Goal: Task Accomplishment & Management: Manage account settings

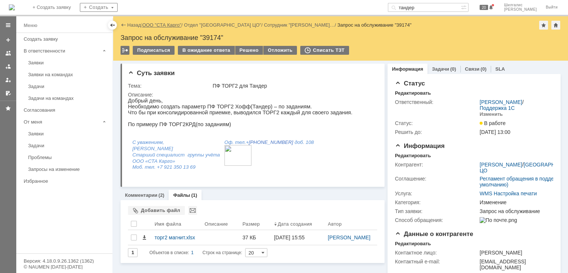
click at [179, 23] on link "ООО "СТА Карго"" at bounding box center [161, 25] width 39 height 6
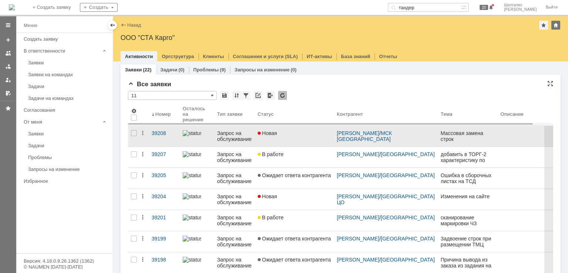
click at [296, 136] on div "Новая" at bounding box center [294, 133] width 73 height 6
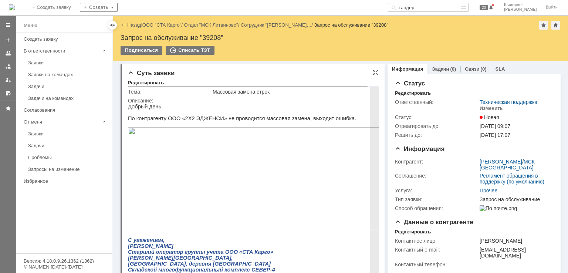
click at [247, 196] on img at bounding box center [257, 178] width 259 height 103
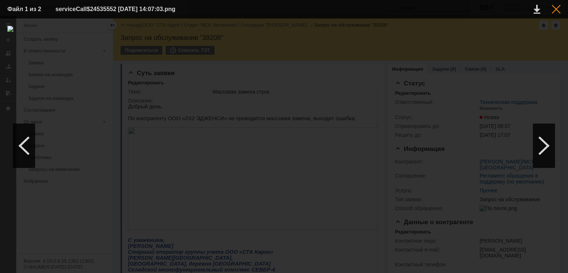
click at [557, 11] on div at bounding box center [556, 9] width 9 height 9
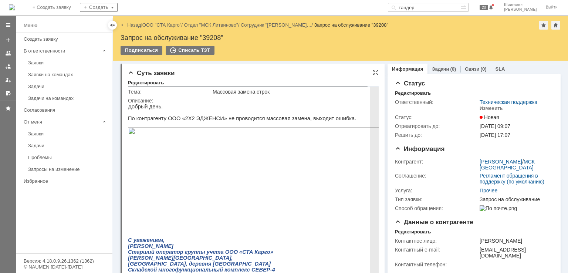
click at [185, 178] on img at bounding box center [257, 178] width 259 height 103
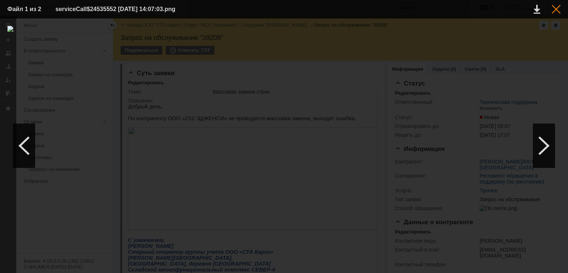
click at [553, 9] on div at bounding box center [556, 9] width 9 height 9
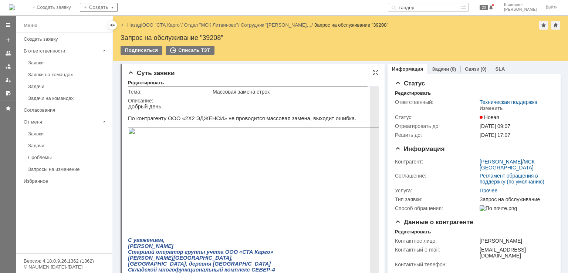
click at [304, 179] on img at bounding box center [257, 178] width 259 height 103
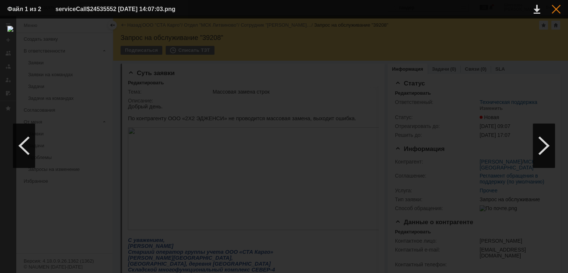
click at [554, 11] on div at bounding box center [556, 9] width 9 height 9
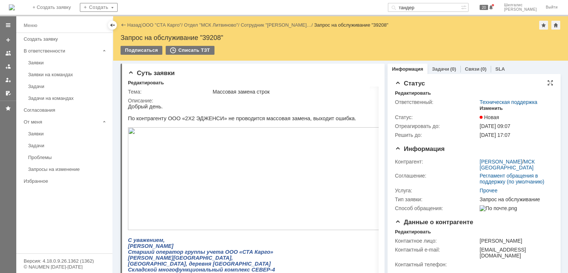
click at [490, 108] on div "Изменить" at bounding box center [491, 108] width 23 height 6
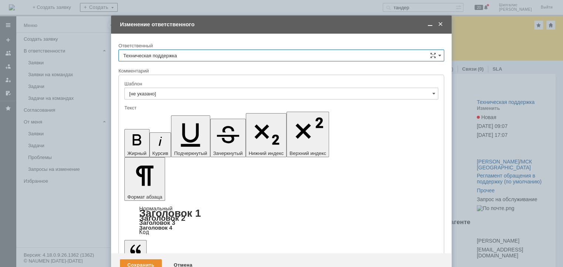
click at [232, 54] on input "Техническая поддержка" at bounding box center [281, 56] width 326 height 12
click at [177, 94] on span "[PERSON_NAME]" at bounding box center [281, 94] width 316 height 6
type input "[PERSON_NAME]"
click at [150, 259] on div "Сохранить" at bounding box center [141, 265] width 42 height 12
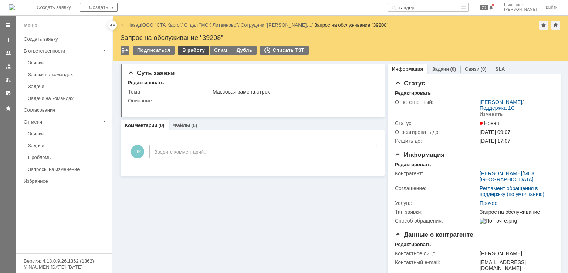
click at [187, 49] on div "В работу" at bounding box center [193, 50] width 31 height 9
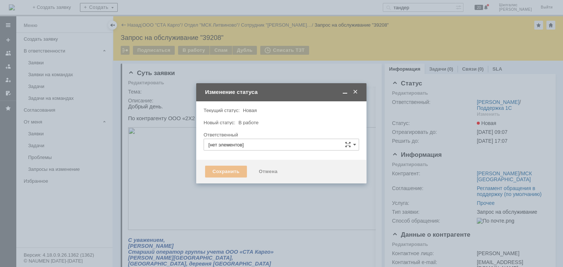
type input "[PERSON_NAME]"
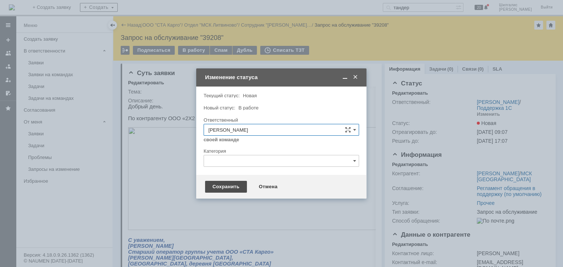
click at [225, 189] on div "Сохранить" at bounding box center [226, 187] width 42 height 12
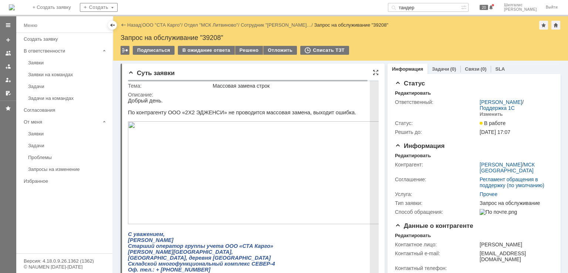
click at [254, 166] on img at bounding box center [257, 172] width 259 height 103
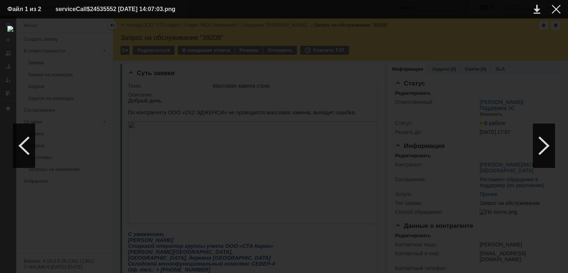
click at [412, 31] on div at bounding box center [284, 146] width 554 height 240
click at [556, 12] on div at bounding box center [556, 9] width 9 height 9
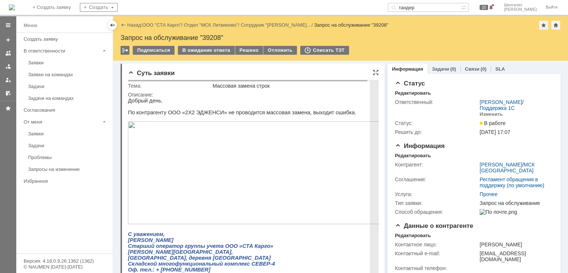
click at [309, 100] on p "Добрый день." at bounding box center [257, 101] width 259 height 6
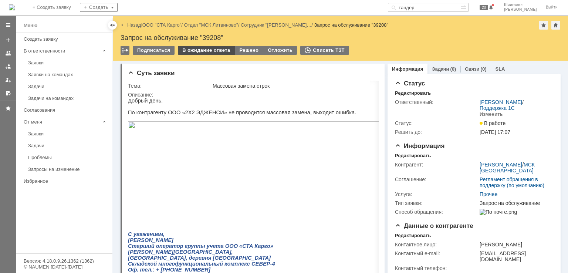
click at [212, 48] on div "В ожидание ответа" at bounding box center [206, 50] width 57 height 9
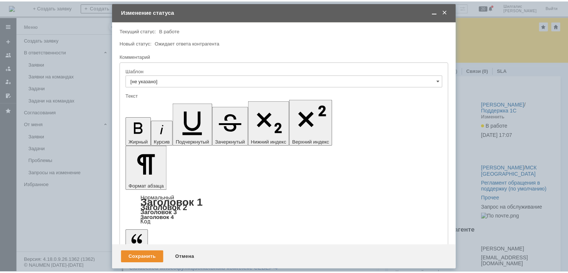
scroll to position [31, 0]
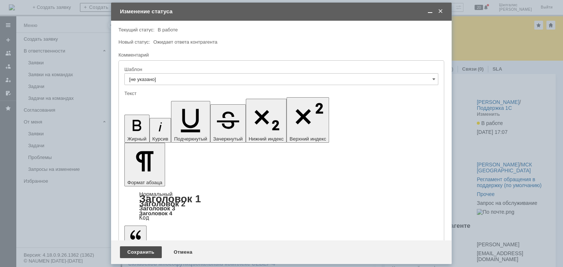
click at [139, 250] on div "Сохранить" at bounding box center [141, 252] width 42 height 12
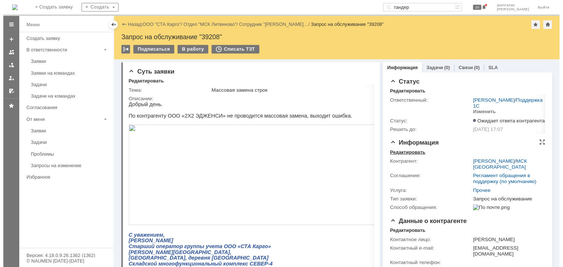
scroll to position [0, 0]
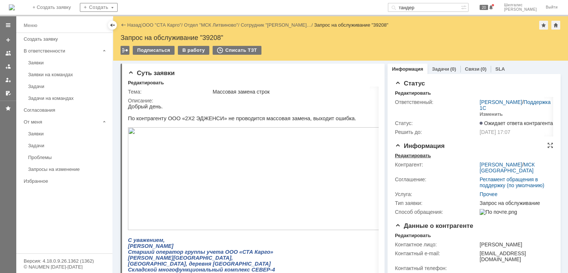
click at [410, 153] on div "Редактировать" at bounding box center [413, 156] width 36 height 6
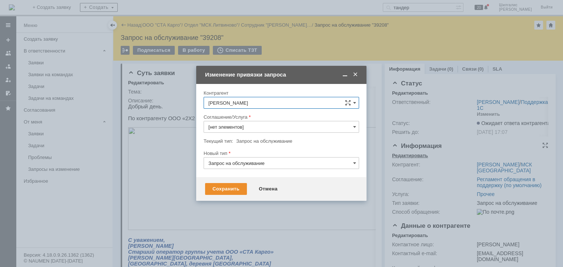
type input "Прочее"
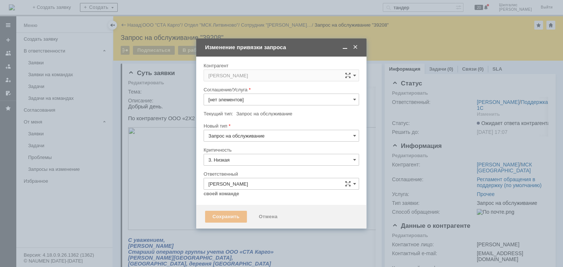
type input "[не указано]"
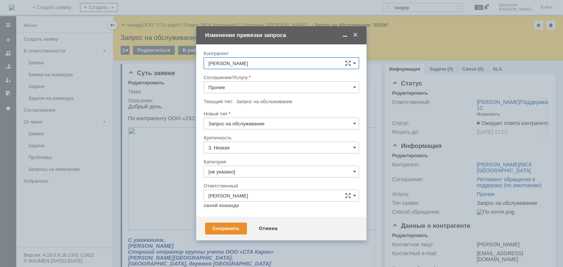
click at [257, 85] on input "Прочее" at bounding box center [281, 87] width 155 height 12
click at [243, 156] on div "WMS Сборка" at bounding box center [281, 154] width 155 height 12
type input "WMS Сборка"
click at [263, 121] on input "Запрос на обслуживание" at bounding box center [281, 124] width 155 height 12
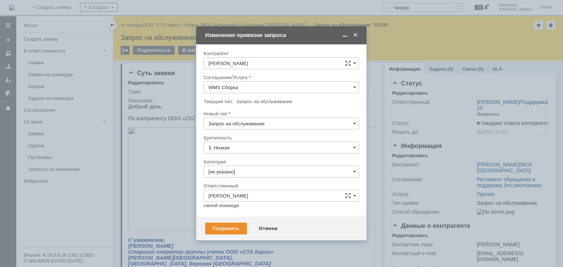
click at [279, 130] on div "[не указано] Запрос на обслуживание Инцидент" at bounding box center [281, 150] width 155 height 40
click at [314, 134] on span "[не указано]" at bounding box center [281, 137] width 146 height 6
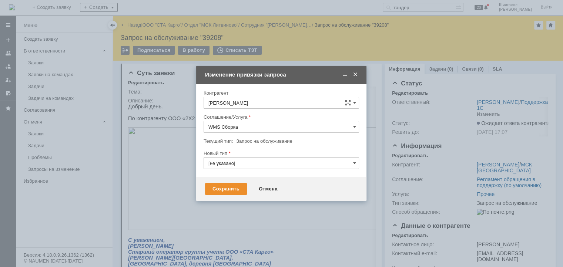
type input "[не указано]"
click at [266, 185] on div "Отмена" at bounding box center [268, 189] width 34 height 12
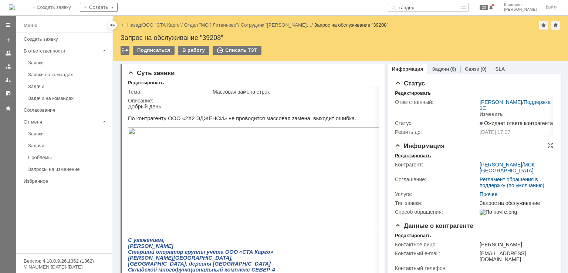
click at [412, 158] on div "Редактировать" at bounding box center [413, 156] width 36 height 6
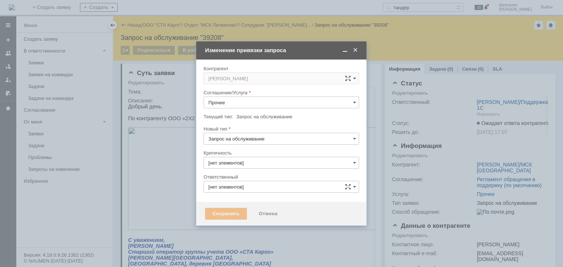
type input "3. Низкая"
type input "[не указано]"
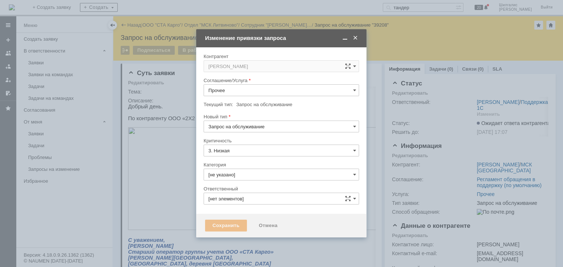
type input "[PERSON_NAME]"
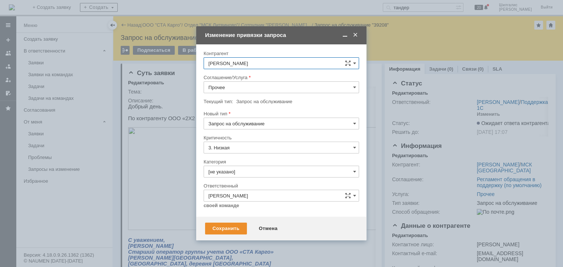
click at [325, 85] on input "Прочее" at bounding box center [281, 87] width 155 height 12
click at [246, 155] on div "WMS Сборка" at bounding box center [281, 154] width 155 height 12
type input "WMS Сборка"
click at [237, 168] on input "[не указано]" at bounding box center [281, 172] width 155 height 12
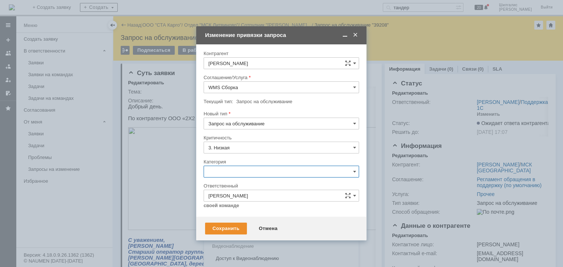
scroll to position [10, 0]
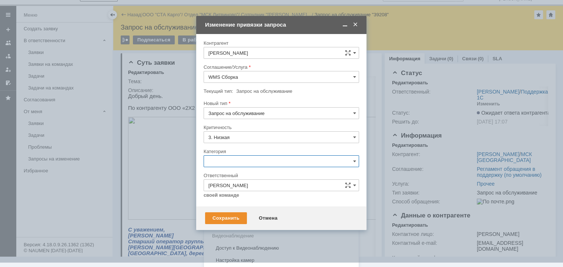
click at [221, 221] on span "Ошибка" at bounding box center [281, 224] width 146 height 6
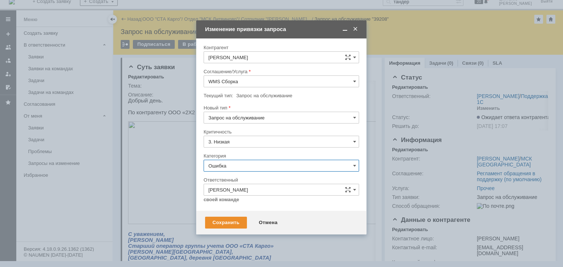
type input "Ошибка"
click at [222, 220] on div "Сохранить" at bounding box center [226, 223] width 42 height 12
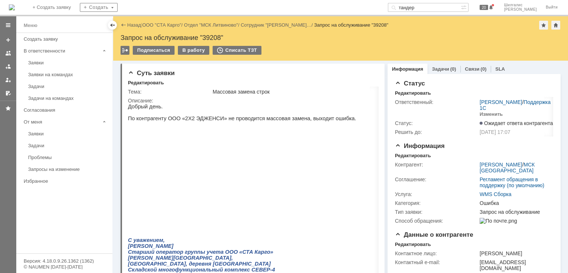
scroll to position [0, 0]
click at [164, 27] on link "ООО "СТА Карго"" at bounding box center [161, 25] width 39 height 6
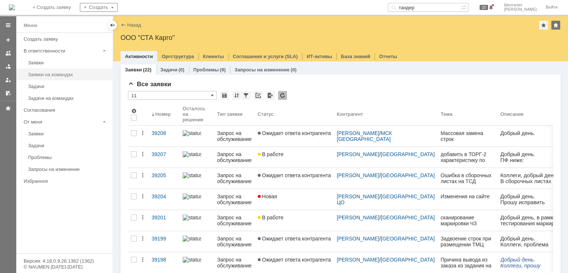
click at [74, 77] on div "Заявки на командах" at bounding box center [68, 75] width 80 height 6
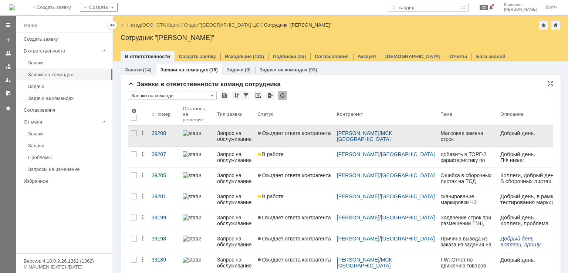
click at [298, 138] on link "Ожидает ответа контрагента" at bounding box center [294, 136] width 79 height 21
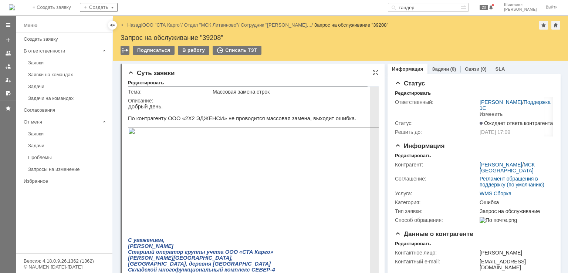
click at [191, 148] on img at bounding box center [257, 178] width 259 height 103
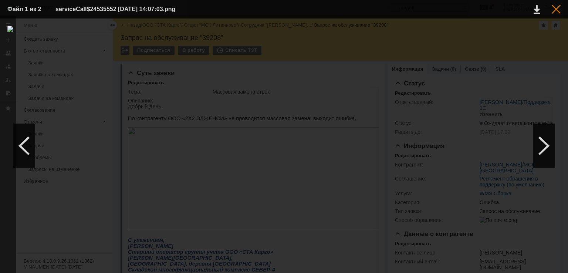
click at [557, 10] on div at bounding box center [556, 9] width 9 height 9
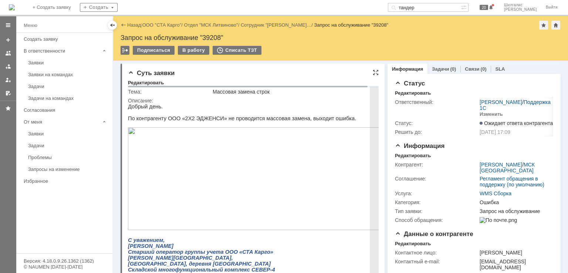
click at [239, 158] on img at bounding box center [257, 178] width 259 height 103
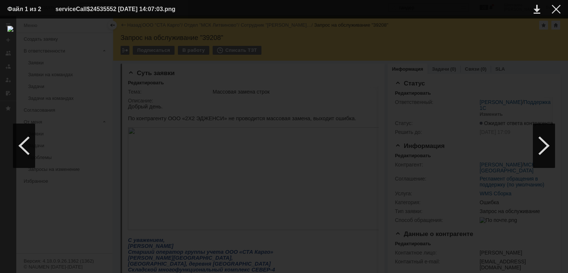
click at [328, 30] on div at bounding box center [284, 146] width 554 height 240
click at [558, 8] on div at bounding box center [556, 9] width 9 height 9
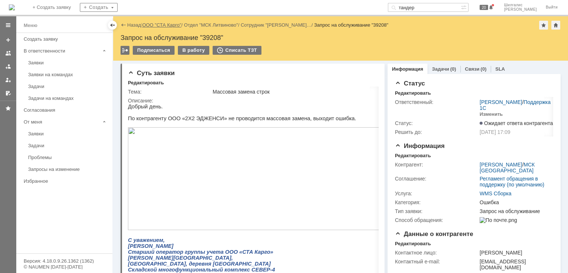
click at [170, 24] on link "ООО "СТА Карго"" at bounding box center [161, 25] width 39 height 6
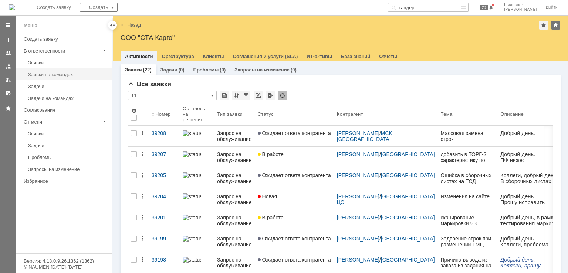
click at [60, 70] on link "Заявки на командах" at bounding box center [68, 74] width 86 height 11
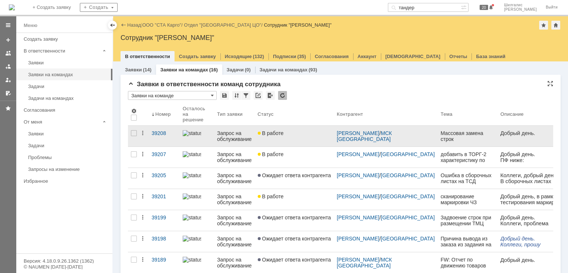
click at [295, 135] on div "В работе" at bounding box center [294, 133] width 73 height 6
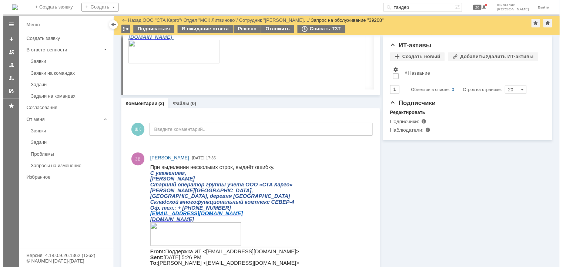
scroll to position [259, 0]
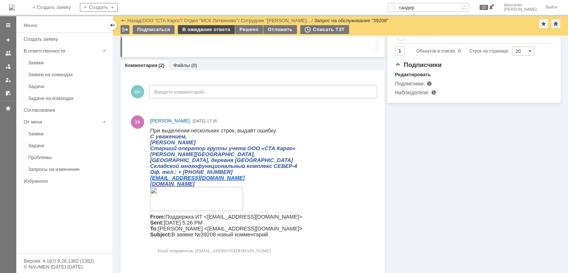
click at [209, 28] on div "В ожидание ответа" at bounding box center [206, 29] width 57 height 9
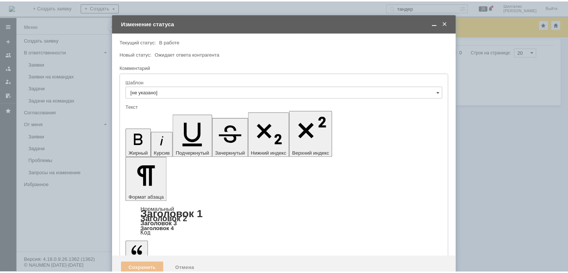
scroll to position [0, 0]
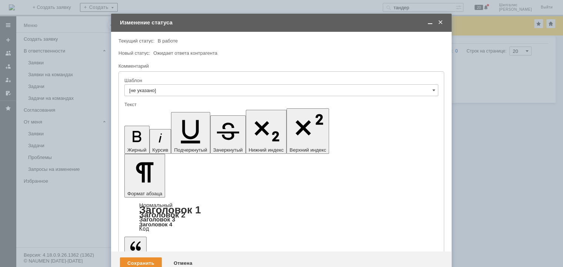
click at [146, 258] on div "Сохранить" at bounding box center [141, 264] width 42 height 12
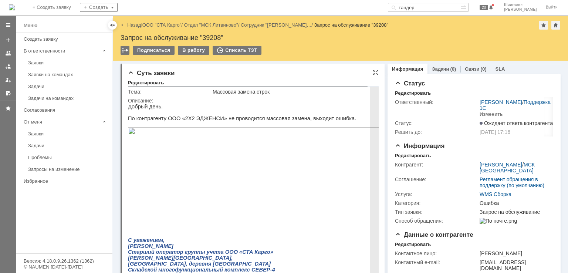
click at [179, 190] on img at bounding box center [257, 178] width 259 height 103
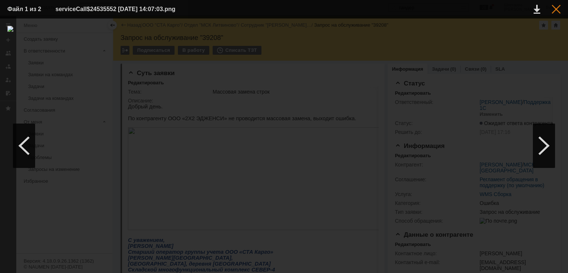
click at [560, 13] on div at bounding box center [556, 9] width 9 height 9
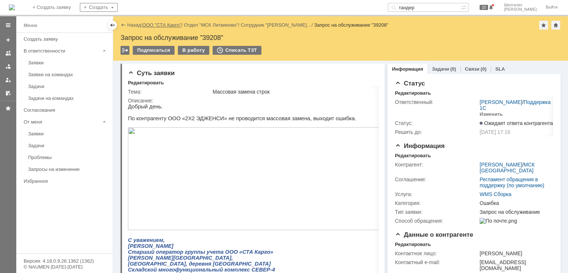
click at [165, 25] on link "ООО "СТА Карго"" at bounding box center [161, 25] width 39 height 6
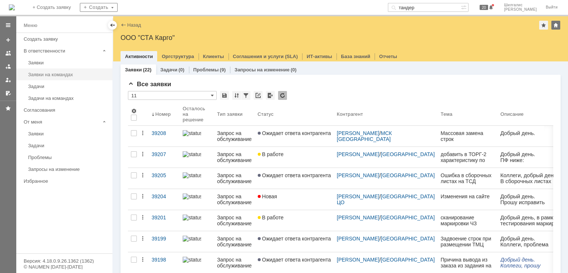
click at [55, 72] on div "Заявки на командах" at bounding box center [68, 75] width 80 height 6
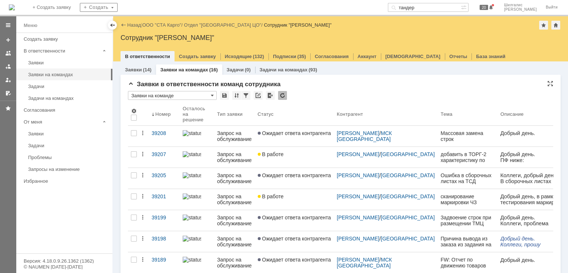
click at [312, 83] on div "Заявки в ответственности команд сотрудника" at bounding box center [341, 84] width 426 height 7
click at [313, 83] on div "Заявки в ответственности команд сотрудника" at bounding box center [341, 84] width 426 height 7
click at [158, 27] on link "ООО "СТА Карго"" at bounding box center [161, 25] width 39 height 6
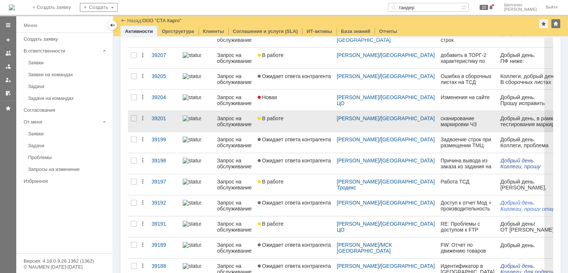
scroll to position [185, 0]
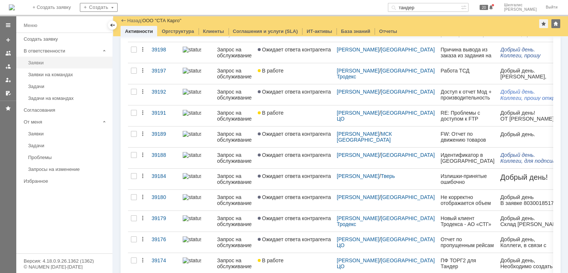
click at [60, 63] on div "Заявки" at bounding box center [68, 63] width 80 height 6
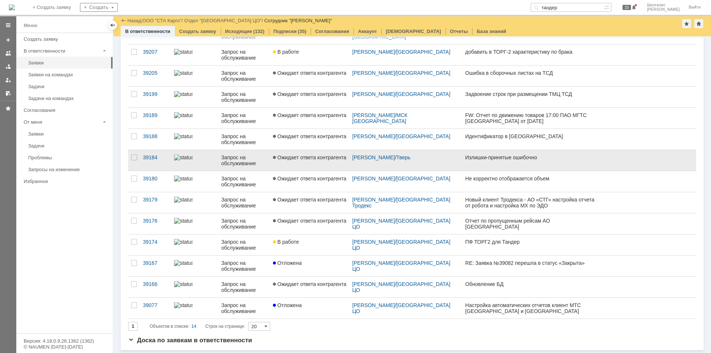
scroll to position [73, 0]
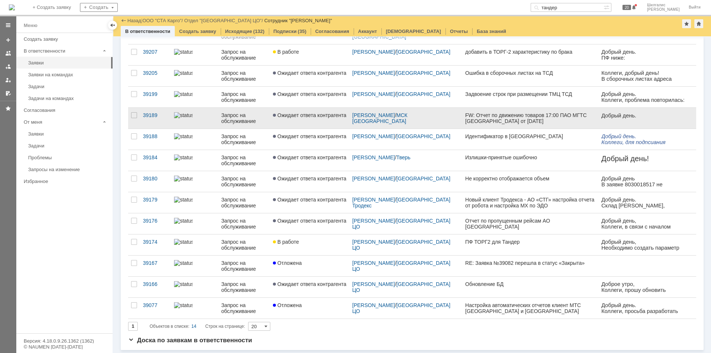
click at [314, 123] on link "Ожидает ответа контрагента" at bounding box center [309, 118] width 79 height 21
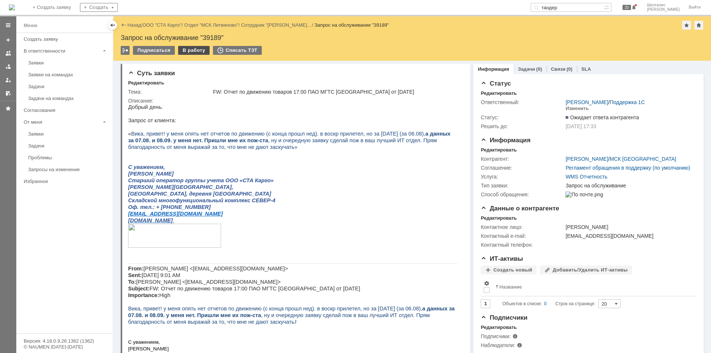
click at [194, 51] on div "В работу" at bounding box center [193, 50] width 31 height 9
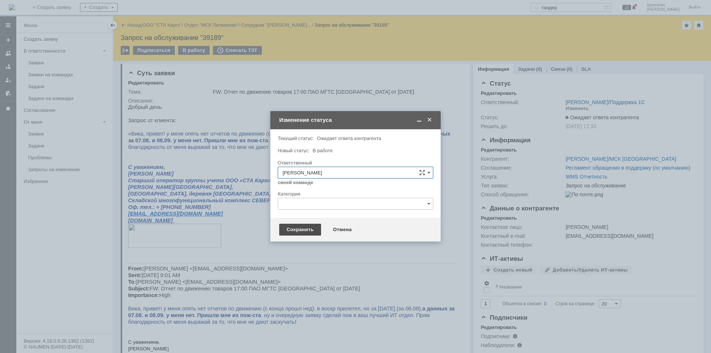
click at [301, 228] on div "Сохранить" at bounding box center [300, 230] width 42 height 12
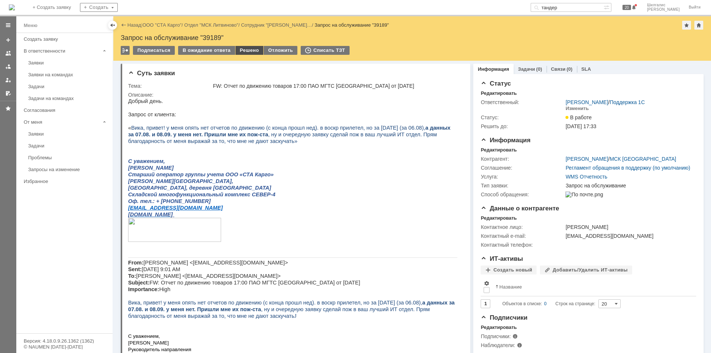
click at [250, 48] on div "Решено" at bounding box center [249, 50] width 28 height 9
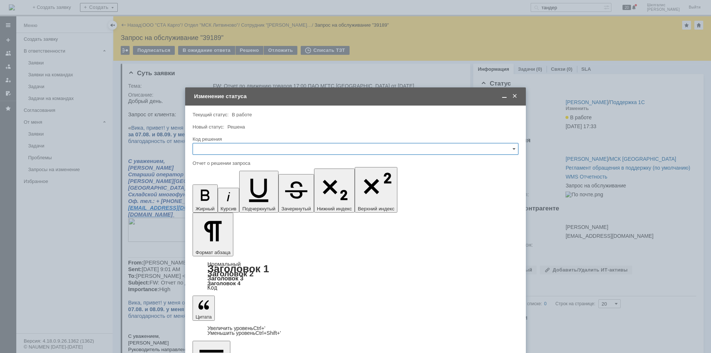
click at [226, 150] on input "text" at bounding box center [355, 149] width 326 height 12
click at [216, 249] on span "Решено" at bounding box center [355, 248] width 316 height 6
type input "Решено"
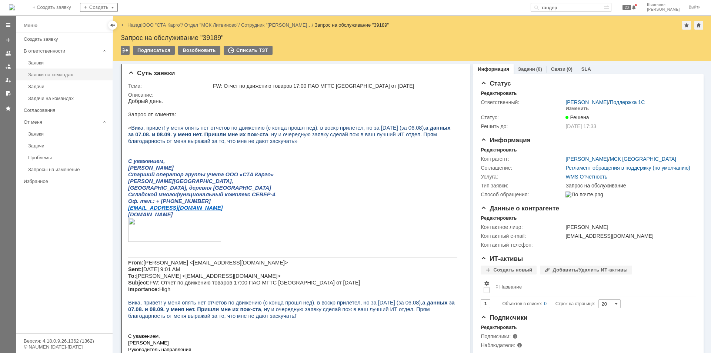
click at [68, 72] on div "Заявки на командах" at bounding box center [68, 75] width 80 height 6
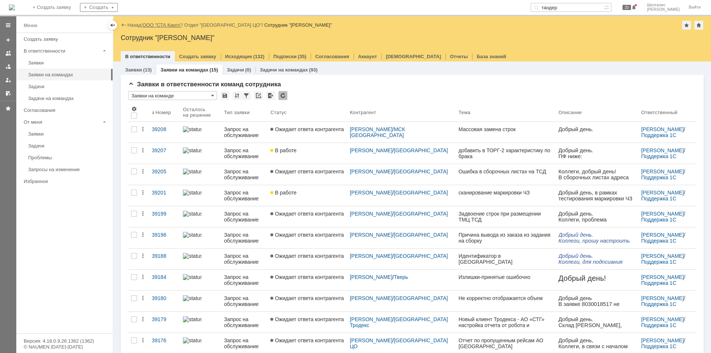
click at [174, 27] on link "ООО "СТА Карго"" at bounding box center [161, 25] width 39 height 6
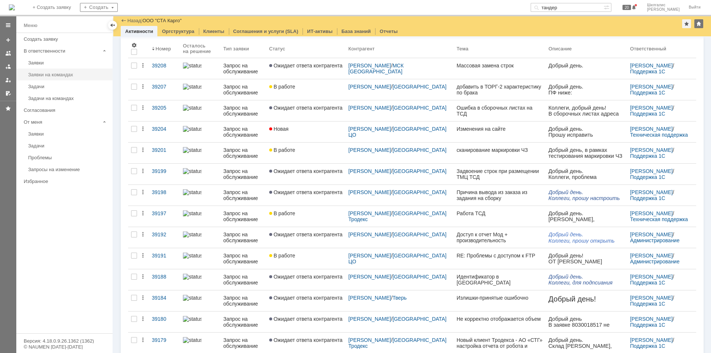
click at [53, 75] on div "Заявки на командах" at bounding box center [68, 75] width 80 height 6
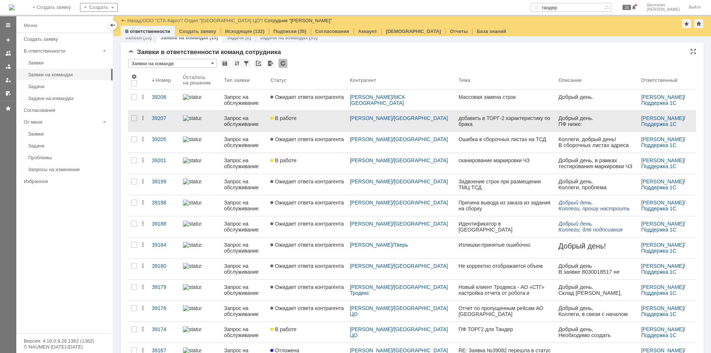
click at [316, 122] on link "В работе" at bounding box center [306, 121] width 79 height 21
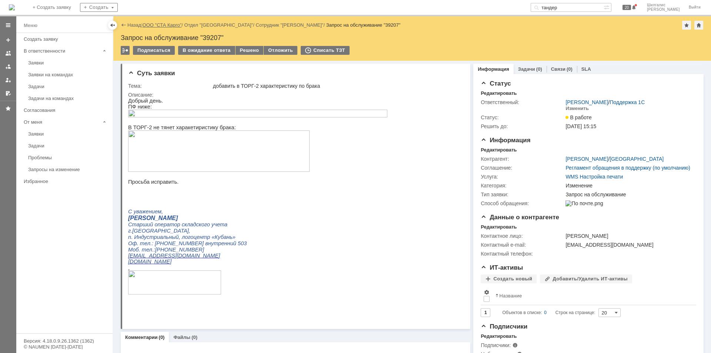
click at [159, 25] on link "ООО "СТА Карго"" at bounding box center [161, 25] width 39 height 6
